Goal: Transaction & Acquisition: Obtain resource

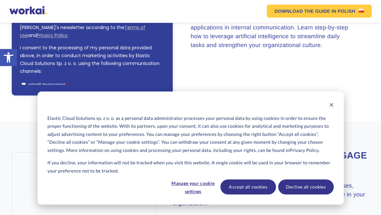
scroll to position [165, 0]
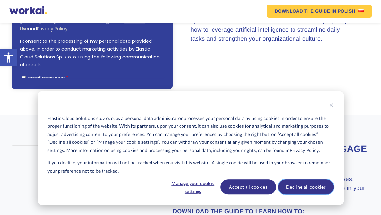
click at [311, 191] on button "Decline all cookies" at bounding box center [306, 186] width 56 height 15
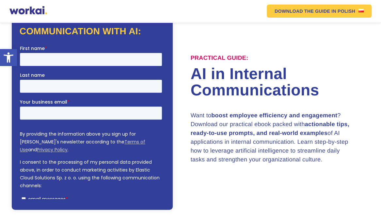
scroll to position [44, 0]
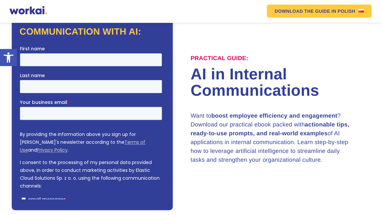
click at [38, 62] on input "First name *" at bounding box center [91, 59] width 142 height 13
type input "r"
type input "Rk"
click at [124, 80] on input "Last name" at bounding box center [91, 86] width 142 height 13
type input "Prasad"
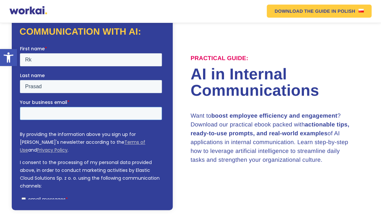
click at [105, 107] on input "Your business email *" at bounding box center [91, 113] width 142 height 13
type input "[EMAIL_ADDRESS][DOMAIN_NAME]"
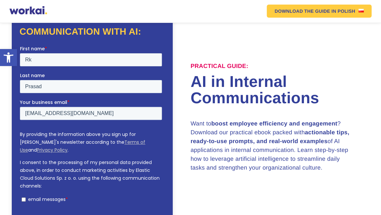
scroll to position [51, 0]
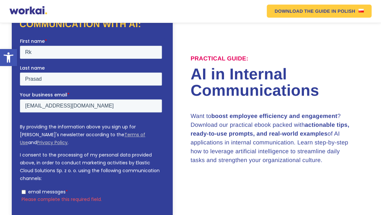
click at [20, 187] on ul "email messages *" at bounding box center [91, 191] width 142 height 8
click at [23, 190] on input "email messages *" at bounding box center [23, 192] width 4 height 4
checkbox input "true"
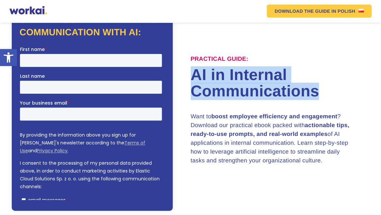
drag, startPoint x: 334, startPoint y: 100, endPoint x: 191, endPoint y: 80, distance: 143.9
click at [191, 80] on h1 "AI in Internal Communications" at bounding box center [280, 83] width 179 height 33
copy h1 "AI in Internal Communications"
